Goal: Communication & Community: Answer question/provide support

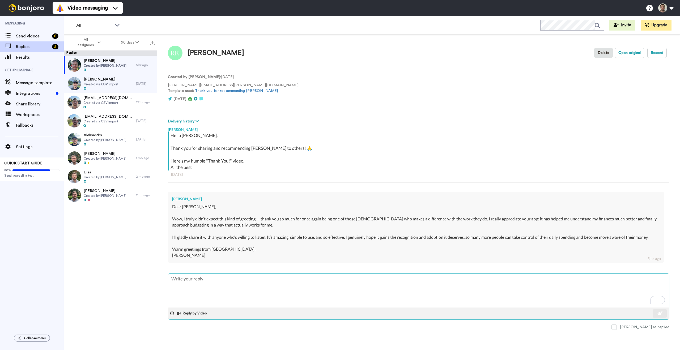
type textarea "x"
type textarea "G"
type textarea "x"
type textarea "Gi"
type textarea "x"
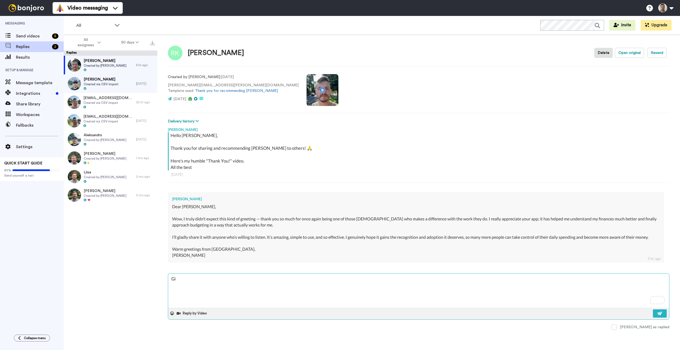
type textarea "Gi"
type textarea "x"
type textarea "Gi"
type textarea "x"
type textarea "G"
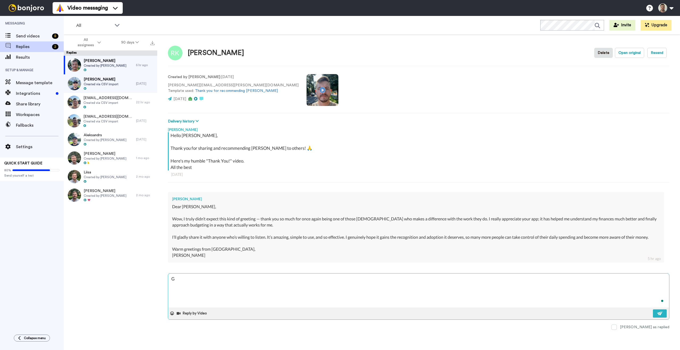
type textarea "x"
type textarea "H"
type textarea "x"
type textarea "Hi"
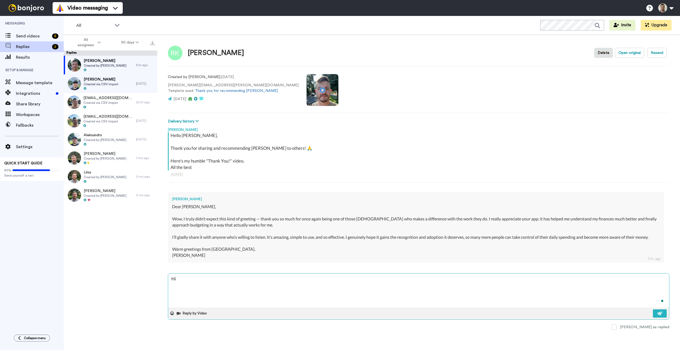
type textarea "x"
type textarea "Hi R"
type textarea "x"
type textarea "Hi Re"
type textarea "x"
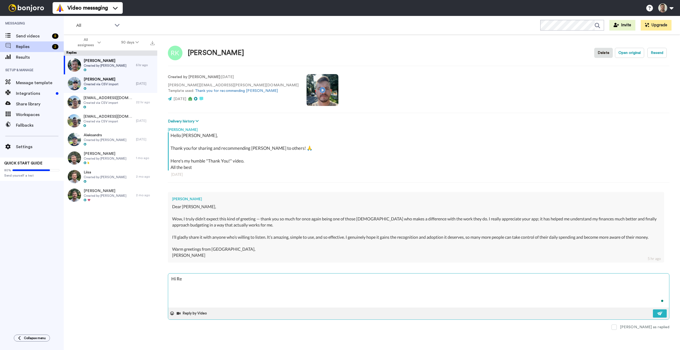
type textarea "Hi [PERSON_NAME]"
type textarea "x"
type textarea "Hi [PERSON_NAME]"
type textarea "x"
type textarea "Hi Renar"
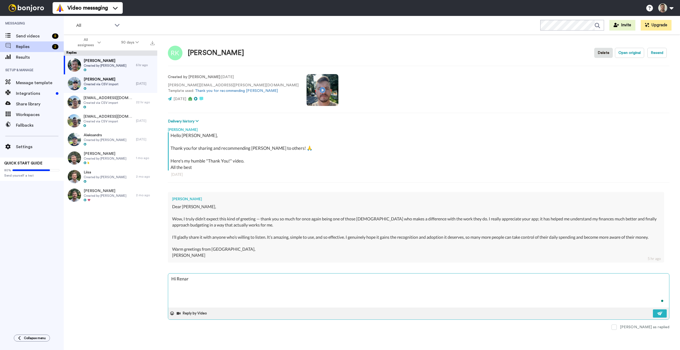
type textarea "x"
type textarea "Hi Renarte"
type textarea "x"
type textarea "Hi Renart"
type textarea "x"
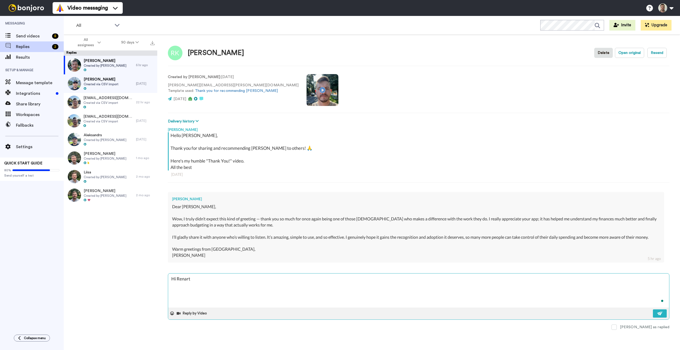
type textarea "Hi Renar"
type textarea "x"
type textarea "Hi [PERSON_NAME]"
type textarea "x"
type textarea "Hi Renat"
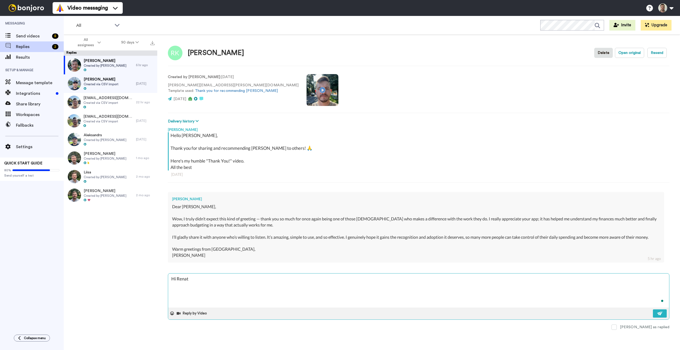
type textarea "x"
type textarea "Hi [PERSON_NAME]"
type textarea "x"
type textarea "Hi [PERSON_NAME]!"
type textarea "x"
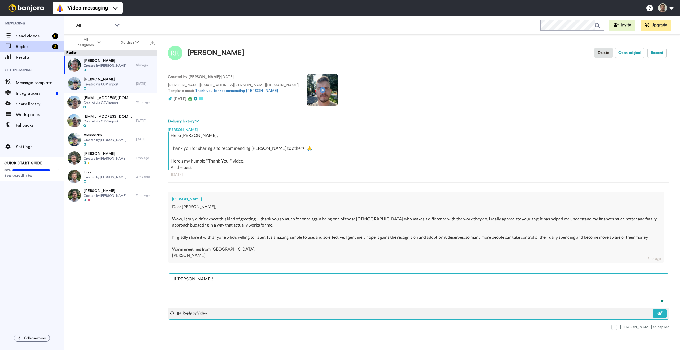
type textarea "Hi [PERSON_NAME]!"
type textarea "x"
type textarea "Hi [PERSON_NAME]! T"
type textarea "x"
type textarea "Hi [PERSON_NAME]! Th"
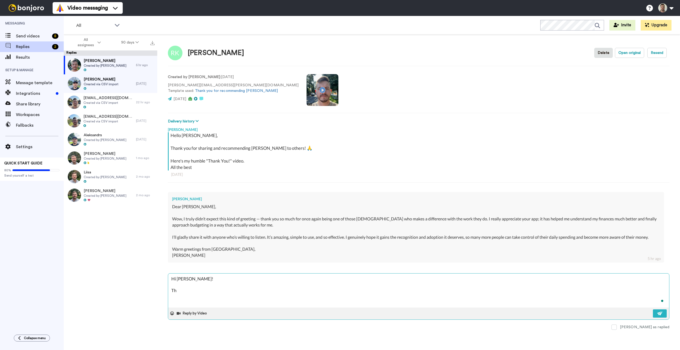
type textarea "x"
type textarea "Hi [PERSON_NAME]! Tha"
type textarea "x"
type textarea "Hi [PERSON_NAME]! Than"
type textarea "x"
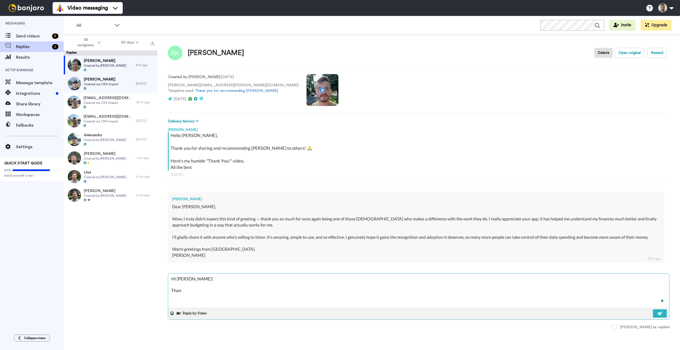
type textarea "Hi [PERSON_NAME]! Thank"
type textarea "x"
type textarea "Hi [PERSON_NAME]! Thank"
type textarea "x"
type textarea "Hi [PERSON_NAME]! Thank t"
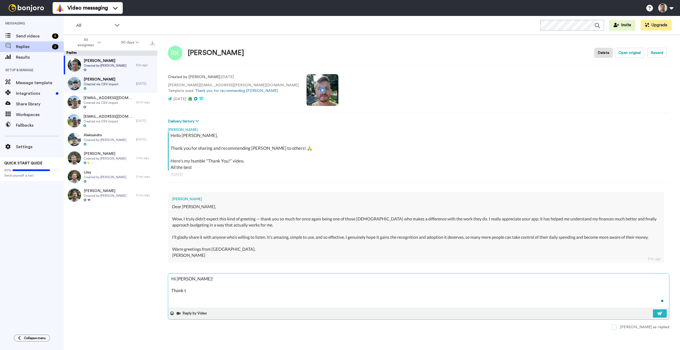
type textarea "x"
type textarea "Hi [PERSON_NAME]! Thank [PERSON_NAME]"
type textarea "x"
type textarea "Hi [PERSON_NAME]! Thank [PERSON_NAME]"
type textarea "x"
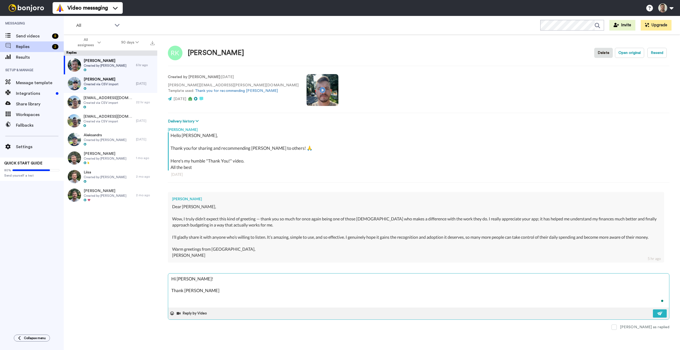
type textarea "Hi [PERSON_NAME]! Thank [PERSON_NAME]"
type textarea "x"
type textarea "Hi [PERSON_NAME]! Thank [PERSON_NAME]"
type textarea "x"
type textarea "Hi [PERSON_NAME]! Thank [PERSON_NAME]"
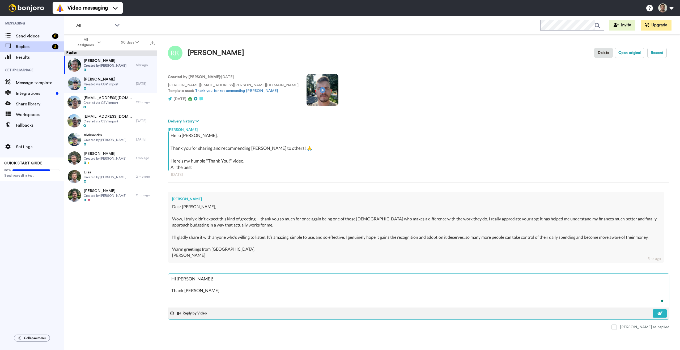
type textarea "x"
type textarea "Hi [PERSON_NAME]! Thank [PERSON_NAME]"
type textarea "x"
type textarea "Hi [PERSON_NAME]! Thank [PERSON_NAME]"
type textarea "x"
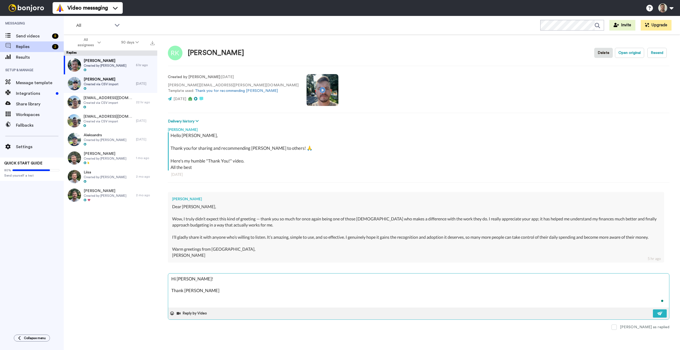
type textarea "Hi [PERSON_NAME]! Thank t"
type textarea "x"
type textarea "Hi [PERSON_NAME]! Thank"
type textarea "x"
type textarea "Hi [PERSON_NAME]! Thank y"
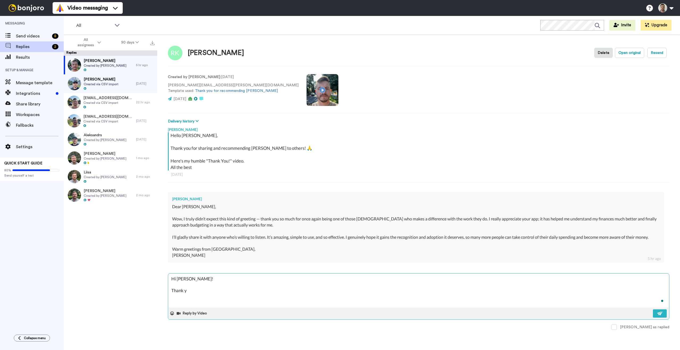
type textarea "x"
type textarea "Hi [PERSON_NAME]! Thank yo"
type textarea "x"
type textarea "Hi [PERSON_NAME]! Thank you"
type textarea "x"
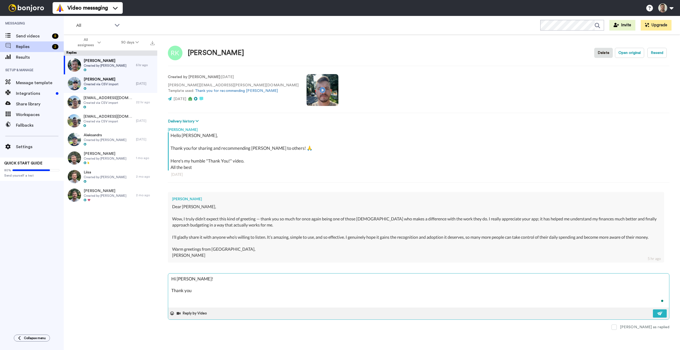
type textarea "Hi [PERSON_NAME]! Thank you"
type textarea "x"
type textarea "Hi [PERSON_NAME]! Thank you s"
type textarea "x"
type textarea "Hi [PERSON_NAME]! Thank you so"
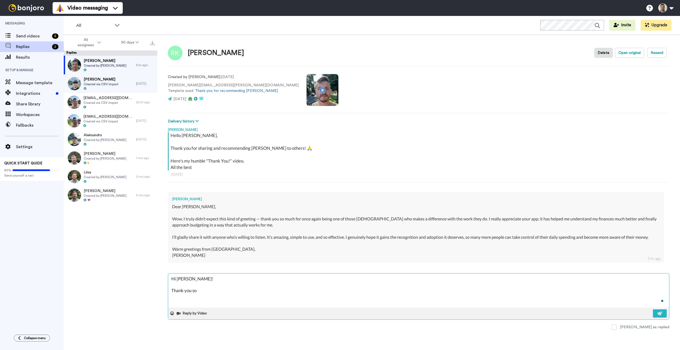
type textarea "x"
type textarea "Hi [PERSON_NAME]! Thank you so"
type textarea "x"
type textarea "Hi [PERSON_NAME]! Thank you so m"
type textarea "x"
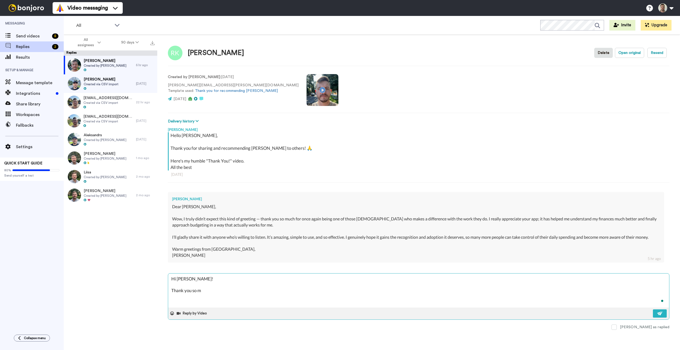
type textarea "Hi [PERSON_NAME]! Thank you so mu"
type textarea "x"
type textarea "Hi [PERSON_NAME]! Thank you so muc"
type textarea "x"
type textarea "Hi [PERSON_NAME]! Thank you so much"
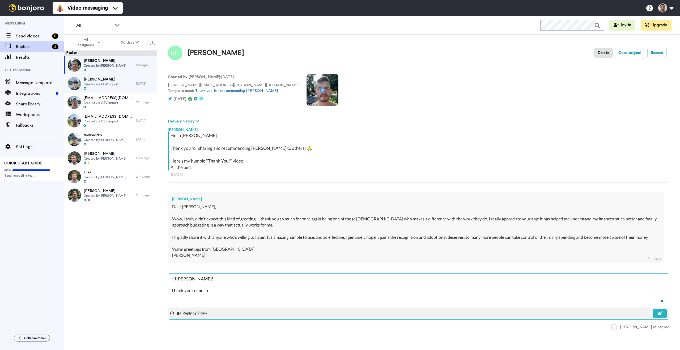
type textarea "x"
type textarea "Hi [PERSON_NAME]! Thank you so much"
type textarea "x"
type textarea "Hi [PERSON_NAME]! Thank you so much f"
type textarea "x"
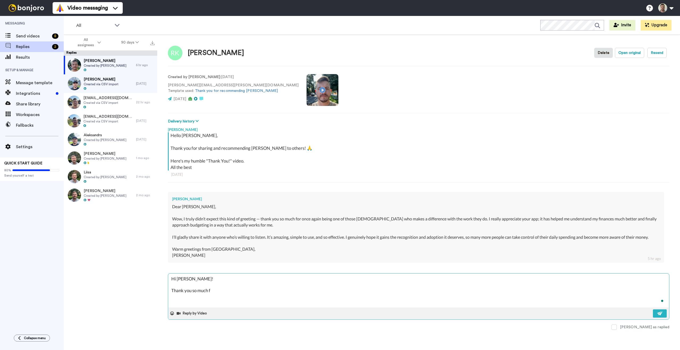
type textarea "Hi [PERSON_NAME]! Thank you so much fo"
type textarea "x"
type textarea "Hi [PERSON_NAME]! Thank you so much for"
type textarea "x"
type textarea "Hi [PERSON_NAME]! Thank you so much forr"
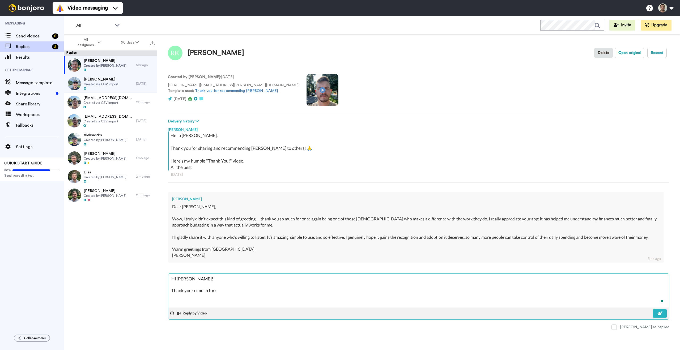
type textarea "x"
type textarea "Hi [PERSON_NAME]! Thank you so much for"
type textarea "x"
type textarea "Hi [PERSON_NAME]! Thank you so much for"
type textarea "x"
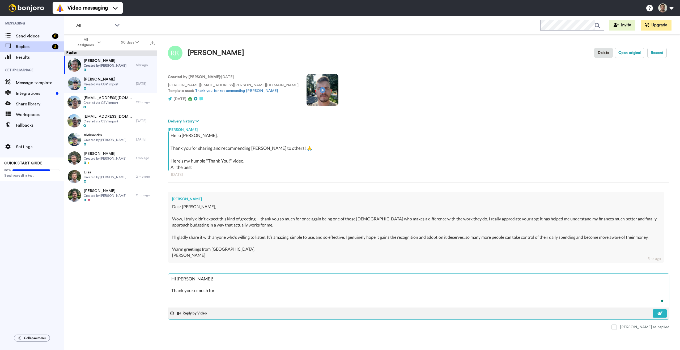
type textarea "Hi [PERSON_NAME]! Thank you so much for y"
type textarea "x"
type textarea "Hi [PERSON_NAME]! Thank you so much for yo"
type textarea "x"
type textarea "Hi [PERSON_NAME]! Thank you so much for you"
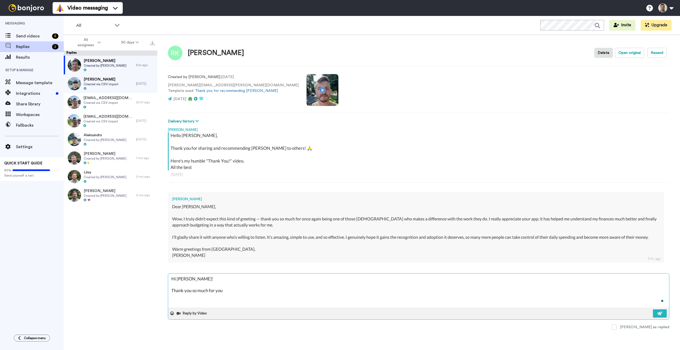
type textarea "x"
type textarea "Hi [PERSON_NAME]! Thank you so much for your"
type textarea "x"
type textarea "Hi [PERSON_NAME]! Thank you so much for your"
type textarea "x"
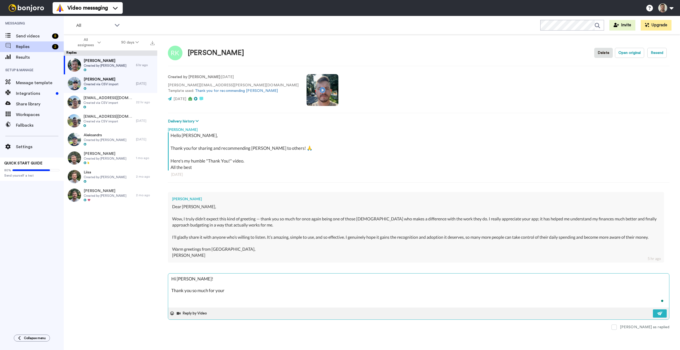
type textarea "Hi [PERSON_NAME]! Thank you so much for your k"
type textarea "x"
type textarea "Hi [PERSON_NAME]! Thank you so much for your ki"
type textarea "x"
type textarea "Hi [PERSON_NAME]! Thank you so much for your kin"
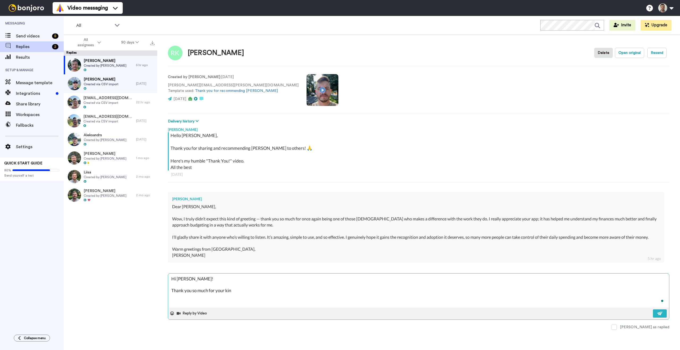
type textarea "x"
type textarea "Hi [PERSON_NAME]! Thank you so much for your kind"
type textarea "x"
type textarea "Hi [PERSON_NAME]! Thank you so much for your kind"
type textarea "x"
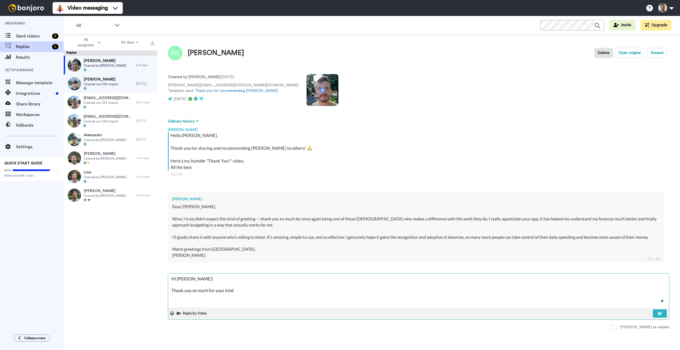
type textarea "Hi [PERSON_NAME]! Thank you so much for your kind w"
type textarea "x"
type textarea "Hi [PERSON_NAME]! Thank you so much for your kind wo"
type textarea "x"
type textarea "Hi [PERSON_NAME]! Thank you so much for your kind wor"
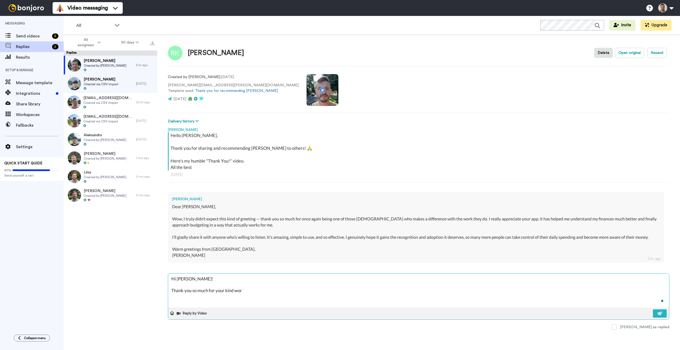
type textarea "x"
type textarea "Hi [PERSON_NAME]! Thank you so much for your kind word"
type textarea "x"
type textarea "Hi [PERSON_NAME]! Thank you so much for your kind words"
type textarea "x"
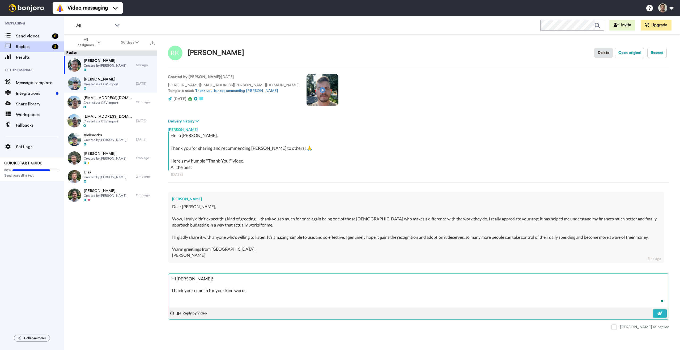
type textarea "Hi [PERSON_NAME]! Thank you so much for your kind words!"
type textarea "x"
type textarea "Hi [PERSON_NAME]! Thank you so much for your kind words! I"
type textarea "x"
type textarea "Hi [PERSON_NAME]! Thank you so much for your kind words! IO"
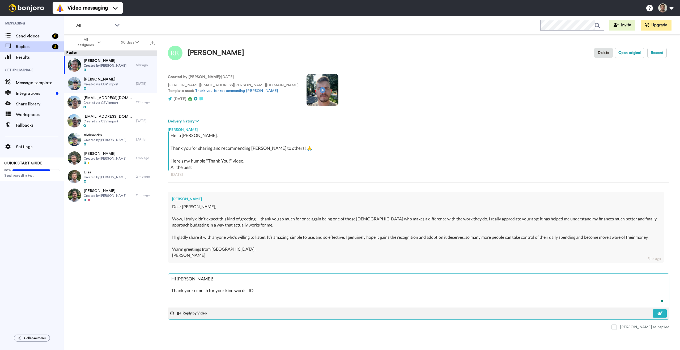
type textarea "x"
type textarea "Hi [PERSON_NAME]! Thank you so much for your kind words! IO"
type textarea "x"
type textarea "Hi [PERSON_NAME]! Thank you so much for your kind words! IO"
type textarea "x"
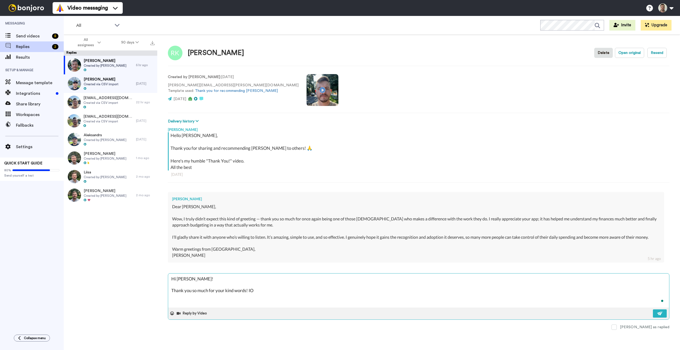
type textarea "Hi [PERSON_NAME]! Thank you so much for your kind words! I"
type textarea "x"
type textarea "Hi [PERSON_NAME]! Thank you so much for your kind words! I"
type textarea "x"
type textarea "Hi [PERSON_NAME]! Thank you so much for your kind words! I s"
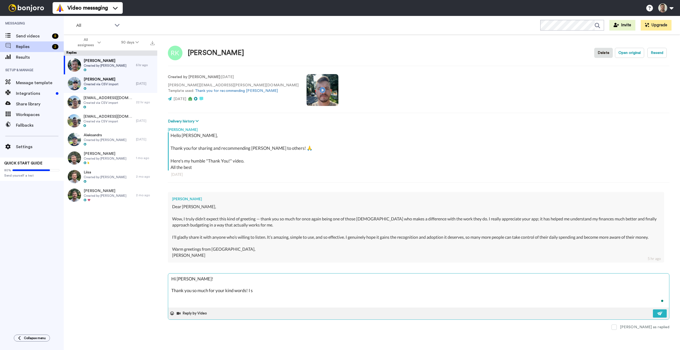
type textarea "x"
type textarea "Hi [PERSON_NAME]! Thank you so much for your kind words! I sh"
type textarea "x"
type textarea "Hi [PERSON_NAME]! Thank you so much for your kind words! I shw"
type textarea "x"
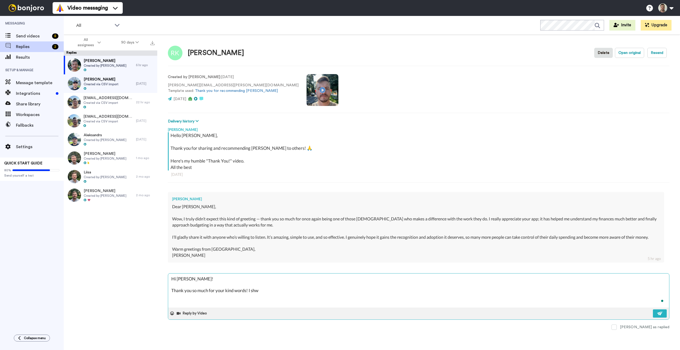
type textarea "Hi [PERSON_NAME]! Thank you so much for your kind words! I sh"
type textarea "x"
type textarea "Hi [PERSON_NAME]! Thank you so much for your kind words! I sho"
type textarea "x"
type textarea "Hi [PERSON_NAME]! Thank you so much for your kind words! I show"
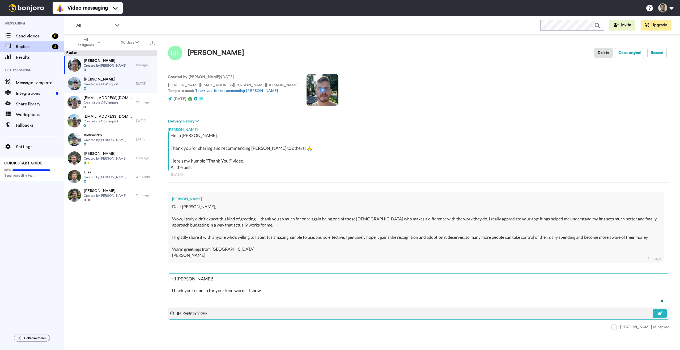
type textarea "x"
type textarea "Hi [PERSON_NAME]! Thank you so much for your kind words! I showe"
type textarea "x"
type textarea "Hi [PERSON_NAME]! Thank you so much for your kind words! I showed"
type textarea "x"
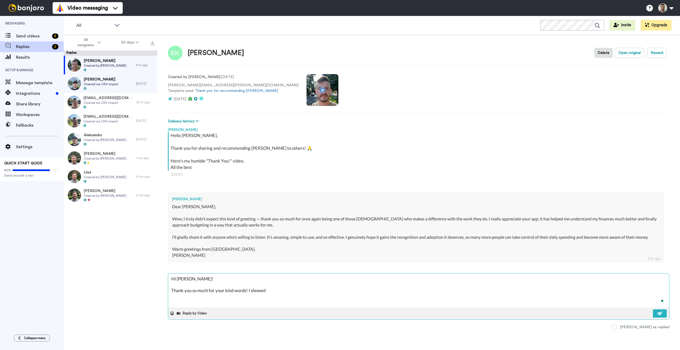
type textarea "Hi [PERSON_NAME]! Thank you so much for your kind words! I showed"
type textarea "x"
type textarea "Hi [PERSON_NAME]! Thank you so much for your kind words! I showed y"
type textarea "x"
type textarea "Hi [PERSON_NAME]! Thank you so much for your kind words! I showed yo"
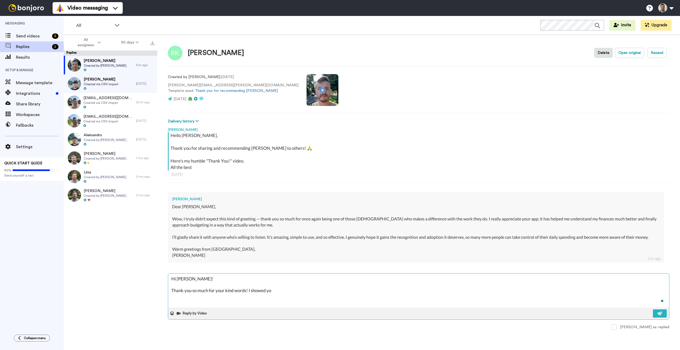
type textarea "x"
type textarea "Hi [PERSON_NAME]! Thank you so much for your kind words! I showed you"
type textarea "x"
type textarea "Hi [PERSON_NAME]! Thank you so much for your kind words! I showed your"
type textarea "x"
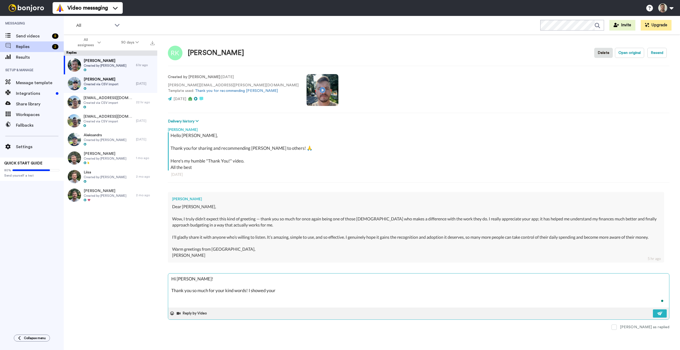
type textarea "Hi [PERSON_NAME]! Thank you so much for your kind words! I showed your m"
type textarea "x"
type textarea "Hi [PERSON_NAME]! Thank you so much for your kind words! I showed your me"
type textarea "x"
type textarea "Hi [PERSON_NAME]! Thank you so much for your kind words! I showed your mes"
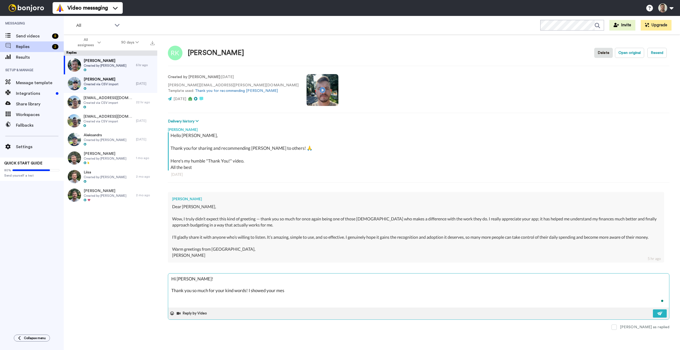
type textarea "x"
type textarea "Hi [PERSON_NAME]! Thank you so much for your kind words! I showed your mess"
type textarea "x"
type textarea "Hi [PERSON_NAME]! Thank you so much for your kind words! I showed your messa"
type textarea "x"
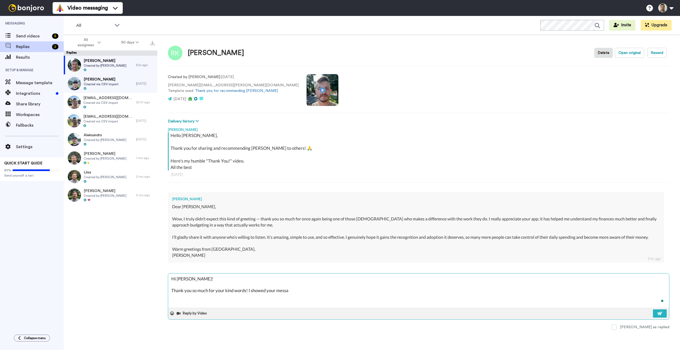
type textarea "Hi [PERSON_NAME]! Thank you so much for your kind words! I showed your messag"
type textarea "x"
type textarea "Hi [PERSON_NAME]! Thank you so much for your kind words! I showed your message"
type textarea "x"
type textarea "Hi [PERSON_NAME]! Thank you so much for your kind words! I showed your message"
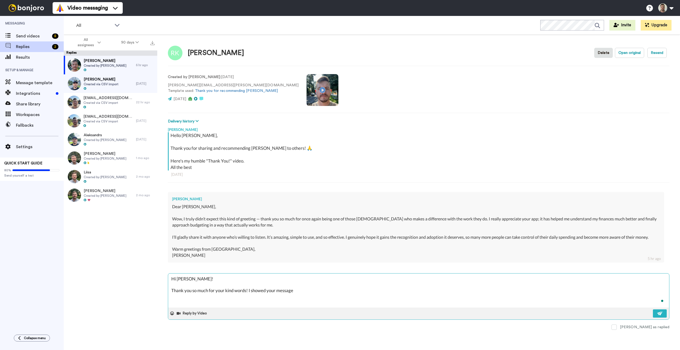
type textarea "x"
type textarea "Hi [PERSON_NAME]! Thank you so much for your kind words! I showed your message t"
type textarea "x"
type textarea "Hi [PERSON_NAME]! Thank you so much for your kind words! I showed your message …"
click at [663, 314] on button at bounding box center [660, 313] width 14 height 8
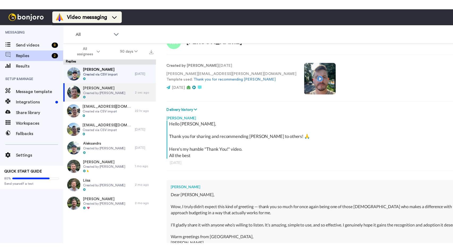
scroll to position [20, 0]
